Goal: Task Accomplishment & Management: Use online tool/utility

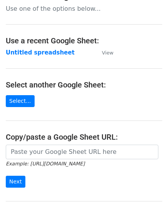
scroll to position [38, 0]
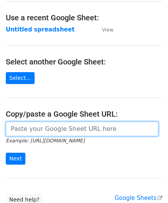
click at [26, 127] on input "url" at bounding box center [82, 129] width 152 height 15
paste input "[URL][DOMAIN_NAME]"
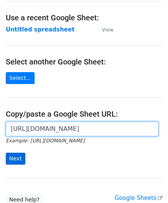
type input "[URL][DOMAIN_NAME]"
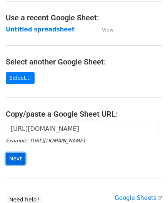
click at [14, 157] on input "Next" at bounding box center [16, 159] width 20 height 12
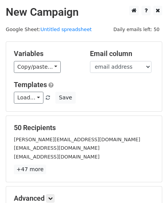
scroll to position [94, 0]
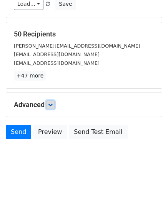
click at [51, 101] on link at bounding box center [50, 105] width 8 height 8
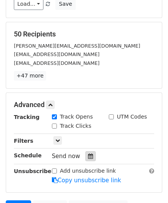
click at [88, 151] on div at bounding box center [90, 156] width 10 height 10
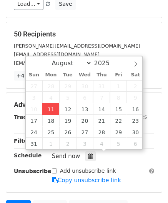
type input "[DATE] 12:00"
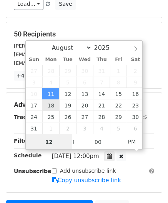
paste input "Hour"
type input "2"
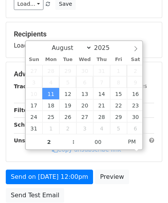
type input "[DATE] 14:00"
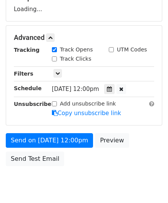
scroll to position [149, 0]
